Goal: Navigation & Orientation: Find specific page/section

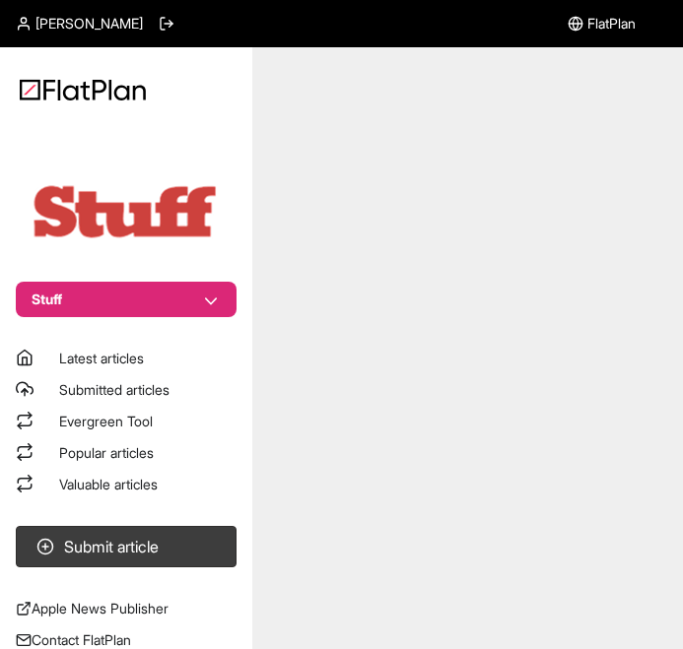
click at [140, 297] on button "Stuff" at bounding box center [126, 299] width 221 height 35
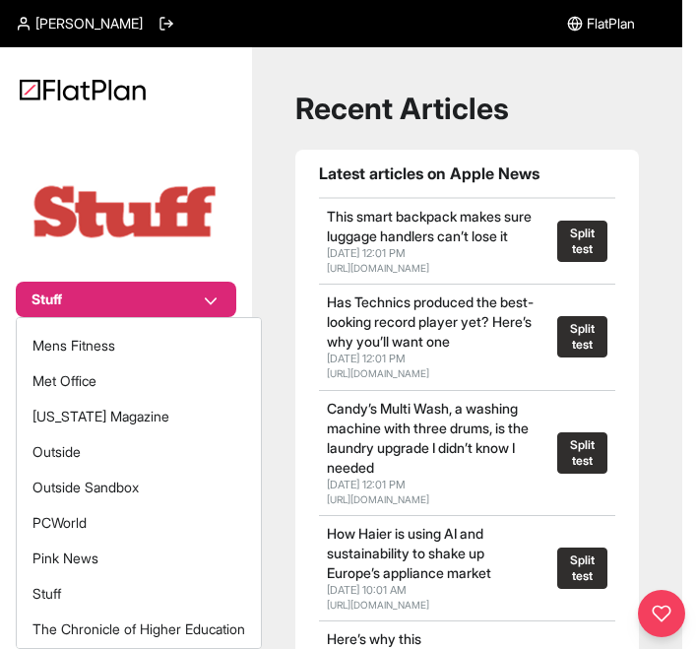
scroll to position [541, 0]
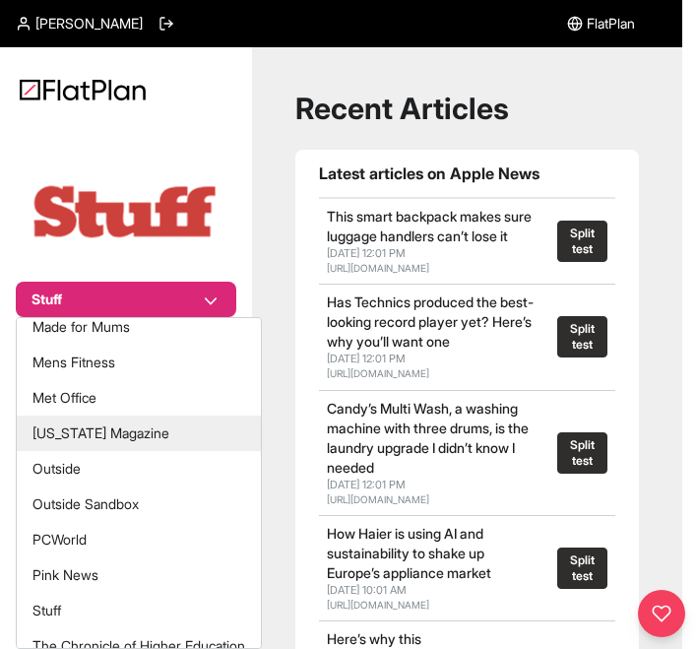
click at [101, 428] on button "[US_STATE] Magazine" at bounding box center [139, 433] width 244 height 35
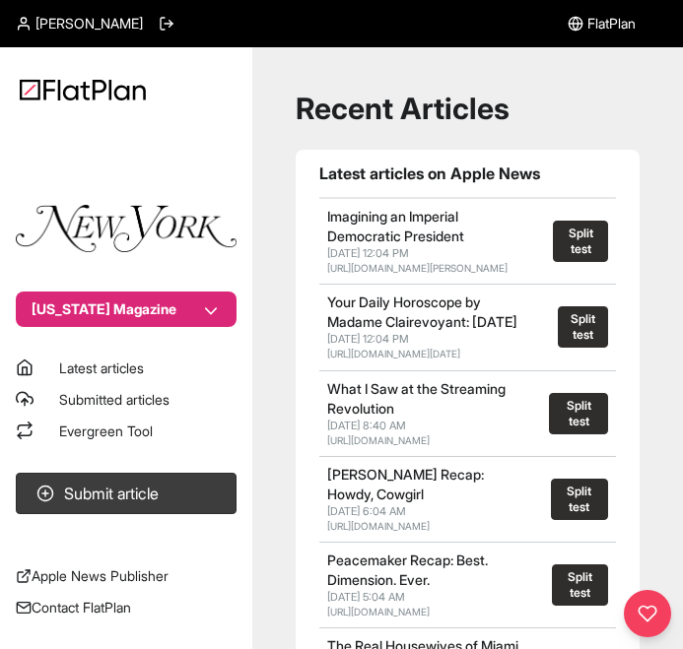
click at [126, 431] on span "Evergreen Tool" at bounding box center [106, 431] width 94 height 17
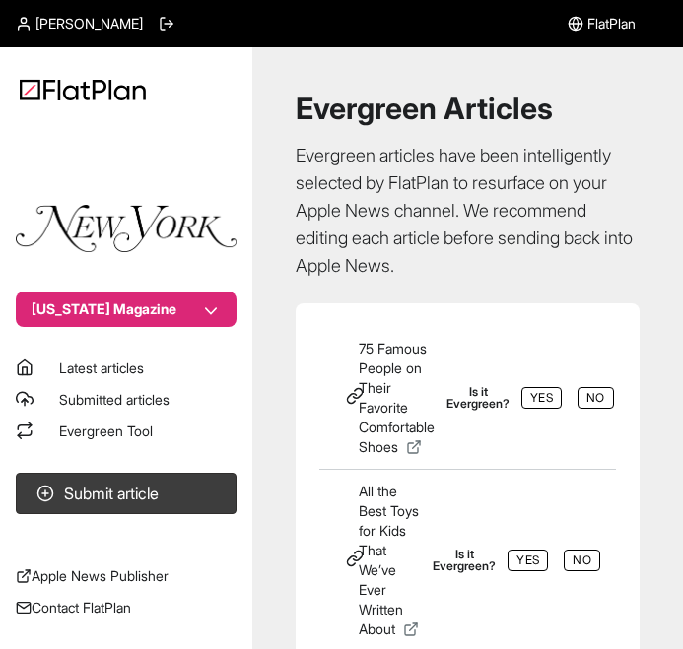
click at [68, 363] on span "Latest articles" at bounding box center [101, 368] width 85 height 17
